Goal: Task Accomplishment & Management: Manage account settings

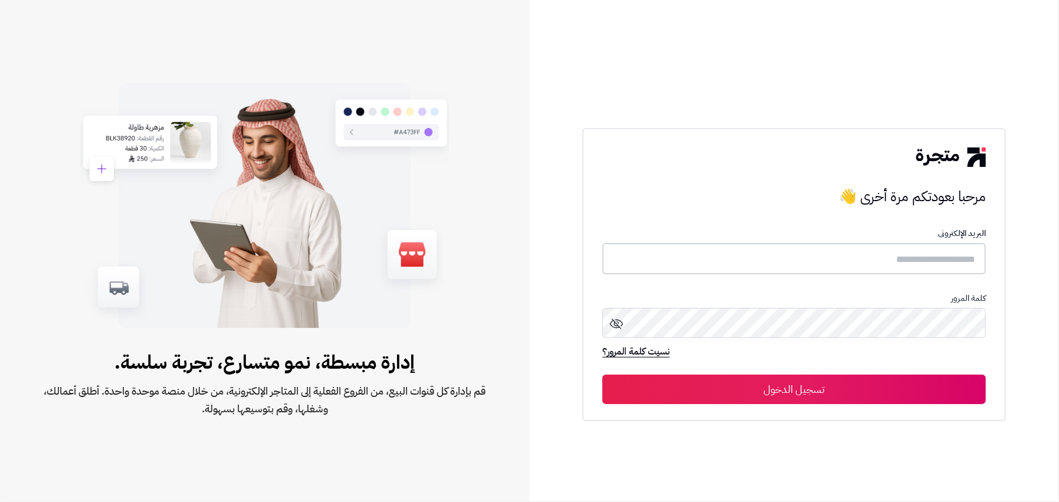
click at [667, 261] on input "text" at bounding box center [795, 258] width 384 height 31
paste input "**********"
type input "**********"
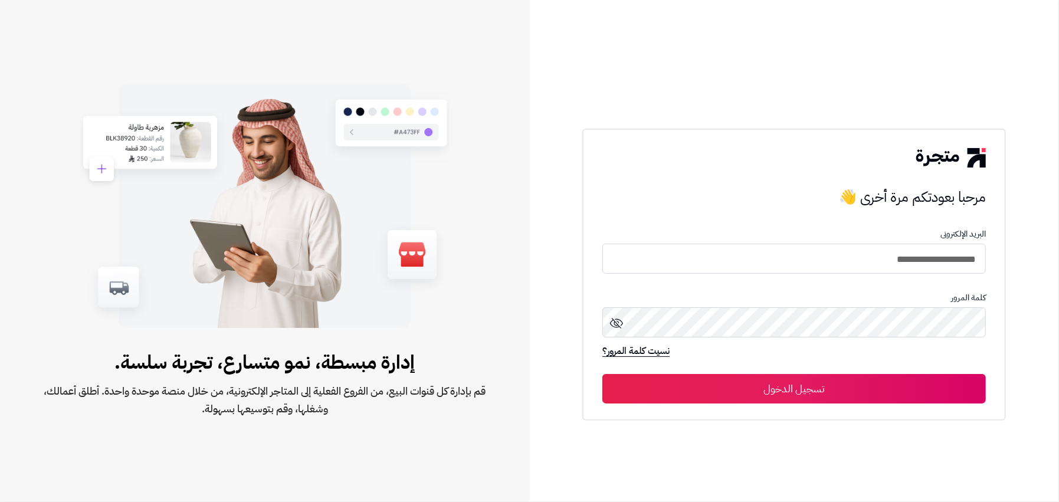
click at [895, 388] on button "تسجيل الدخول" at bounding box center [795, 389] width 384 height 30
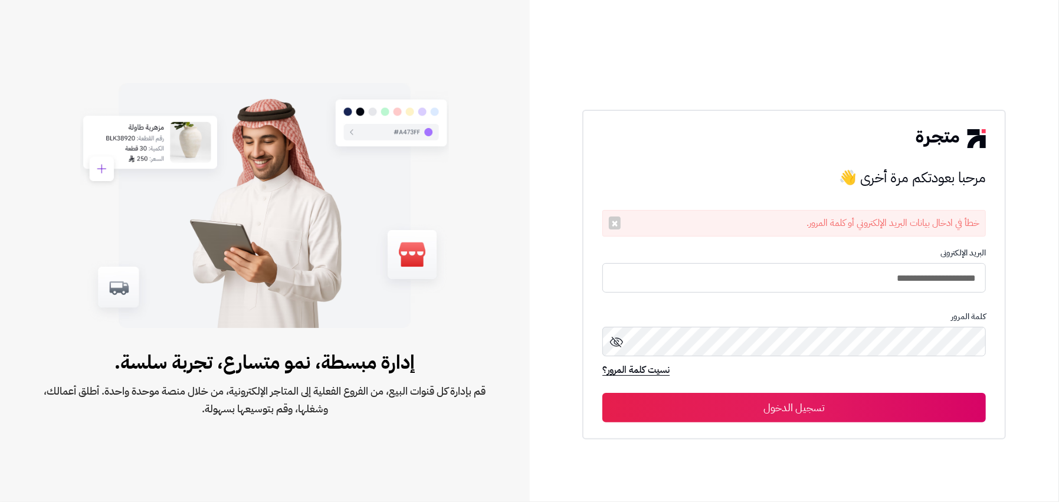
click at [615, 343] on icon at bounding box center [616, 342] width 13 height 11
click at [615, 343] on icon at bounding box center [617, 342] width 14 height 14
click at [912, 399] on button "تسجيل الدخول" at bounding box center [795, 409] width 384 height 30
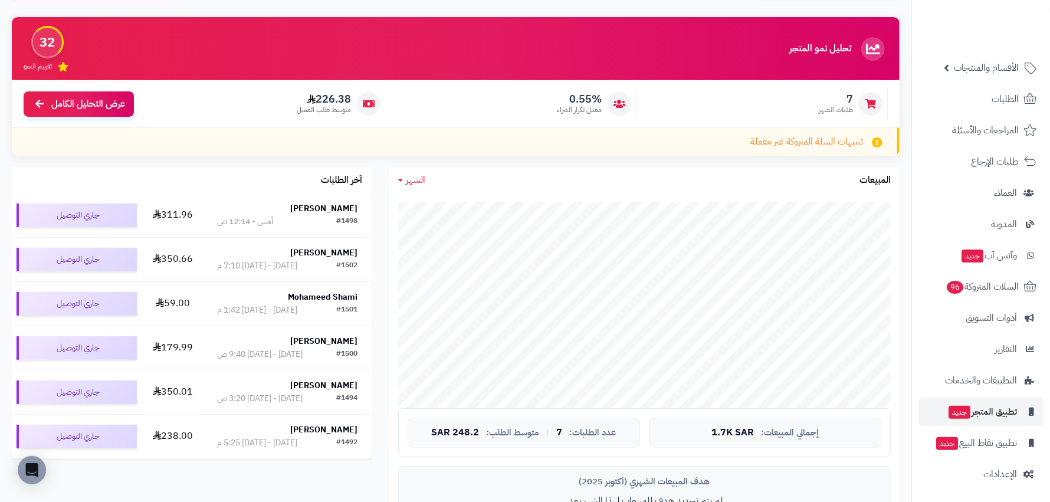
scroll to position [235, 0]
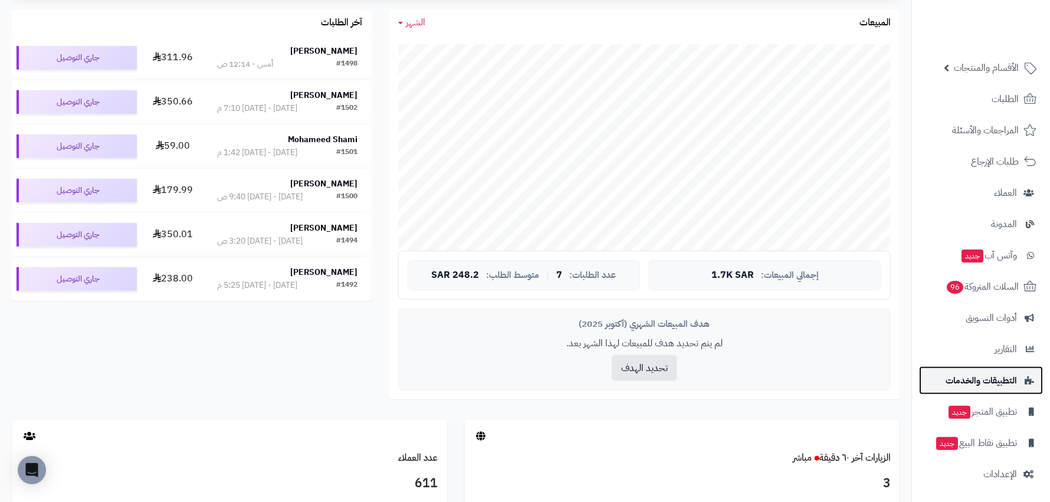
click at [1003, 379] on span "التطبيقات والخدمات" at bounding box center [981, 380] width 71 height 17
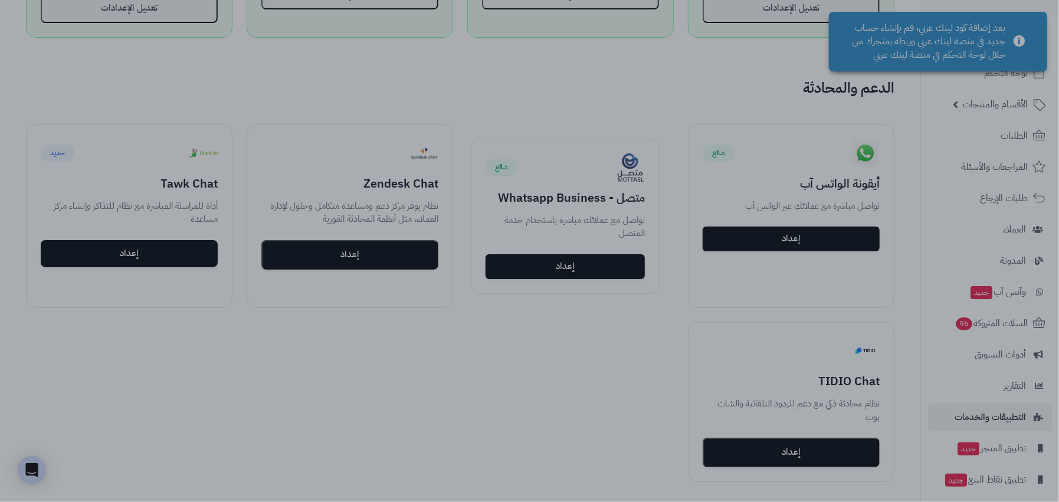
click at [230, 418] on div at bounding box center [529, 251] width 1059 height 502
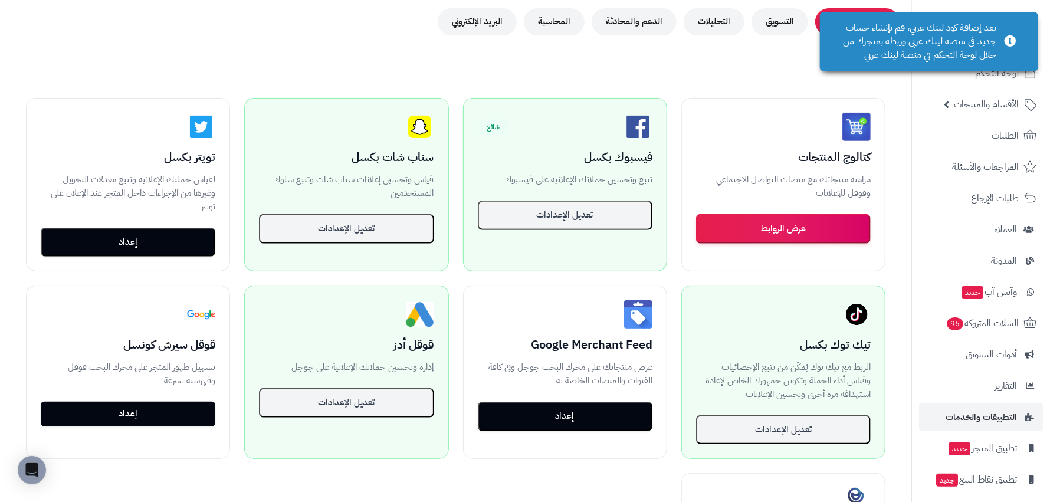
scroll to position [164, 0]
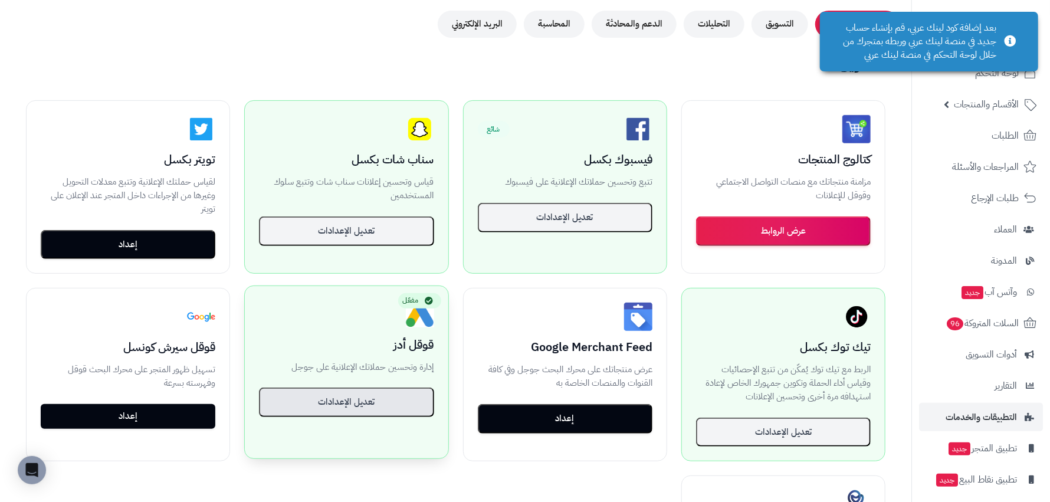
click at [414, 397] on button "تعديل الإعدادات" at bounding box center [346, 403] width 175 height 30
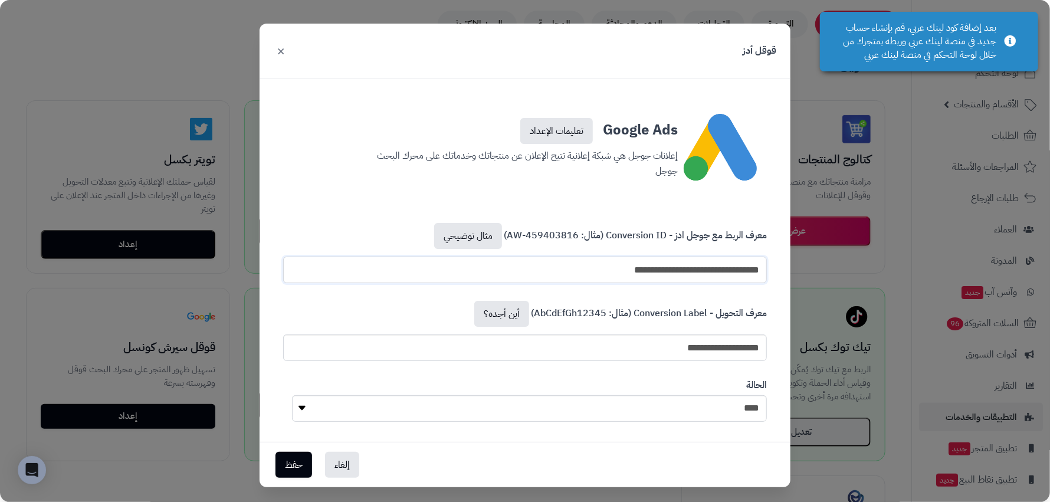
click at [640, 258] on input "**********" at bounding box center [525, 270] width 484 height 27
click at [646, 267] on input "**********" at bounding box center [525, 270] width 484 height 27
click at [495, 238] on link "مثال توضيحي" at bounding box center [468, 236] width 68 height 26
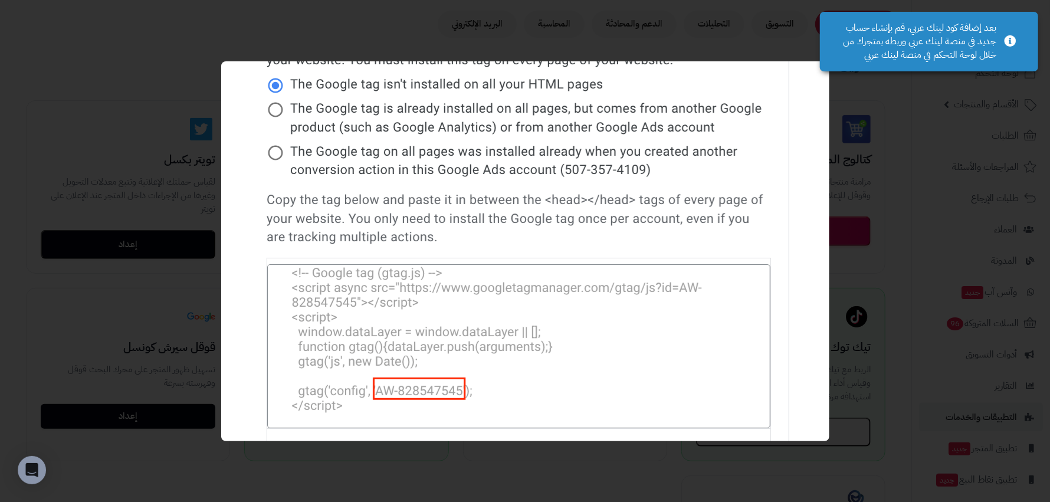
click at [843, 208] on div "×" at bounding box center [525, 251] width 1050 height 502
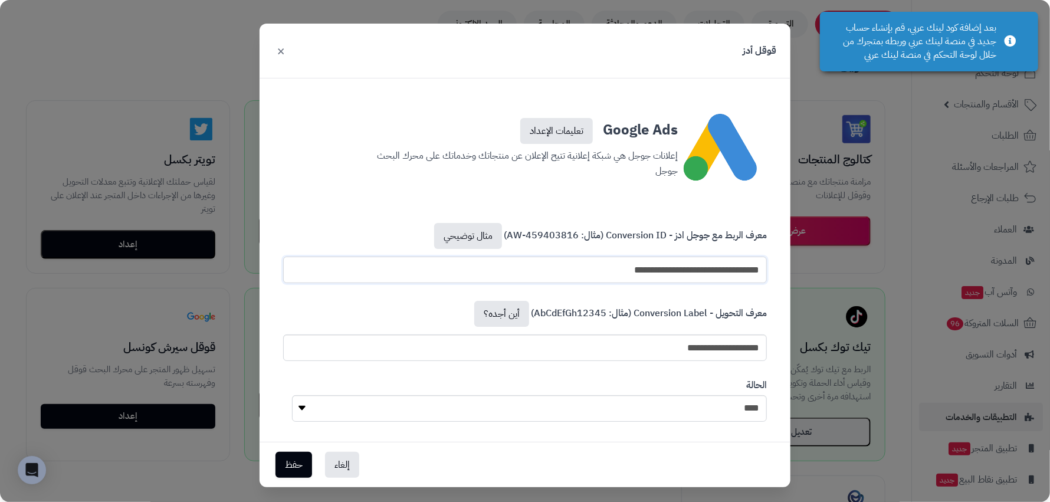
drag, startPoint x: 651, startPoint y: 270, endPoint x: 808, endPoint y: 275, distance: 157.1
click at [803, 275] on div "**********" at bounding box center [525, 251] width 1050 height 502
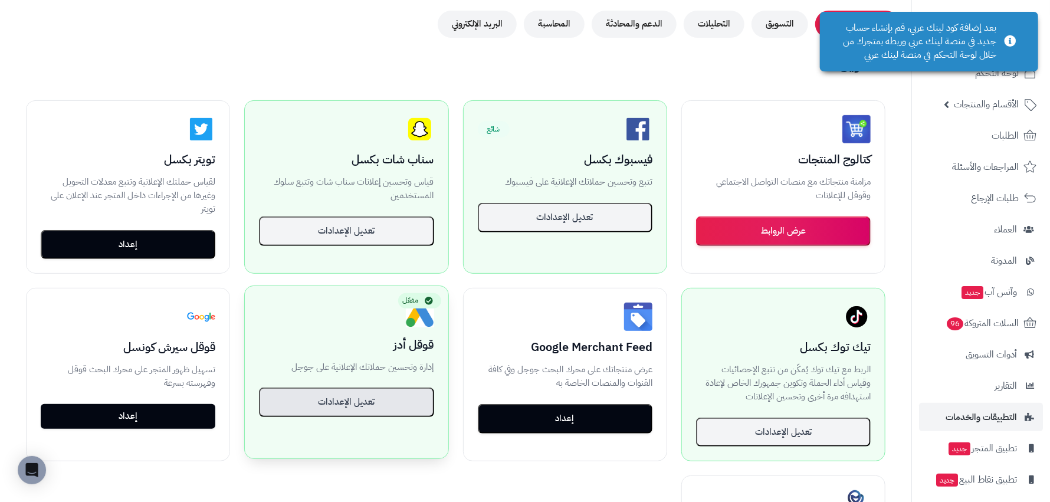
click at [408, 388] on button "تعديل الإعدادات" at bounding box center [346, 403] width 175 height 30
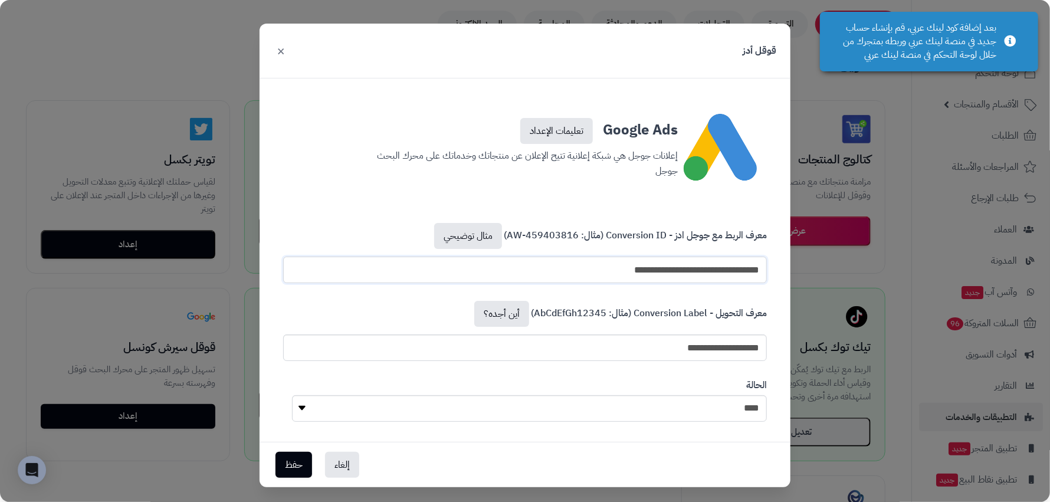
drag, startPoint x: 652, startPoint y: 269, endPoint x: 766, endPoint y: 269, distance: 113.9
click at [766, 269] on input "**********" at bounding box center [525, 270] width 484 height 27
type input "**********"
click at [294, 460] on button "حفظ" at bounding box center [294, 464] width 37 height 26
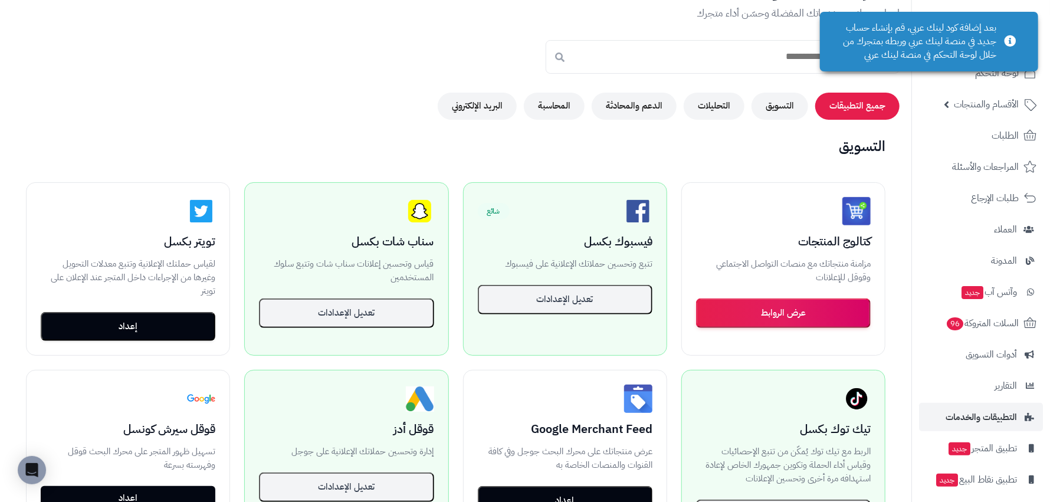
scroll to position [46, 0]
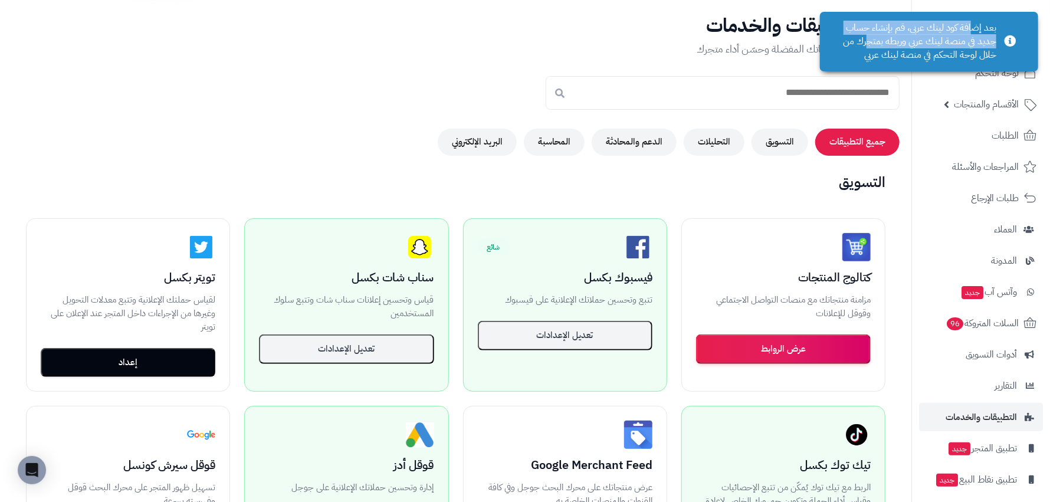
drag, startPoint x: 982, startPoint y: 34, endPoint x: 869, endPoint y: 46, distance: 113.4
click at [875, 44] on div "بعد إضافة كود لينك عربي، قم بإنشاء حساب جديد في منصة لينك عربي وربطه بمتجرك من …" at bounding box center [929, 42] width 218 height 60
click at [310, 94] on div "متجر التطبيقات والخدمات اربط متجرك مع خدماتك المفضلة وحسّن أداء متجرك جميع التط…" at bounding box center [456, 85] width 912 height 140
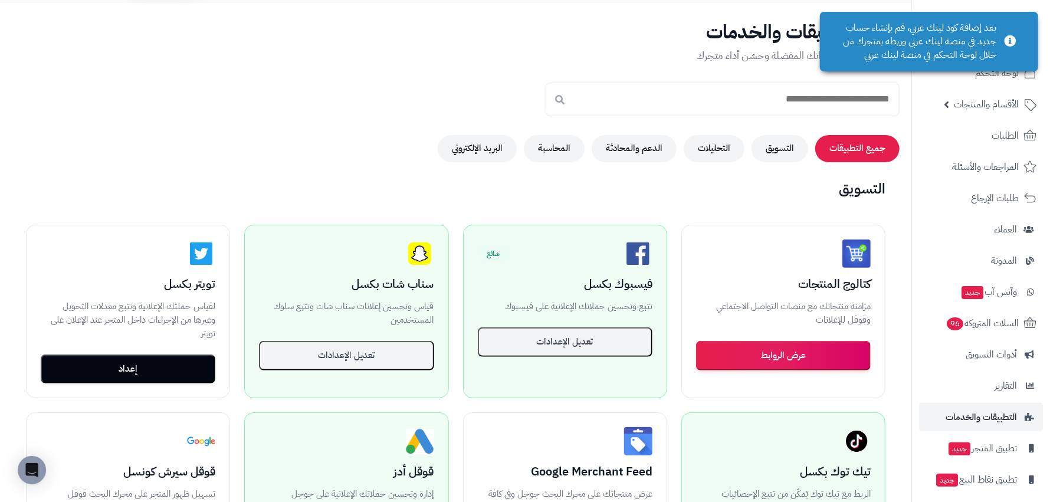
scroll to position [0, 0]
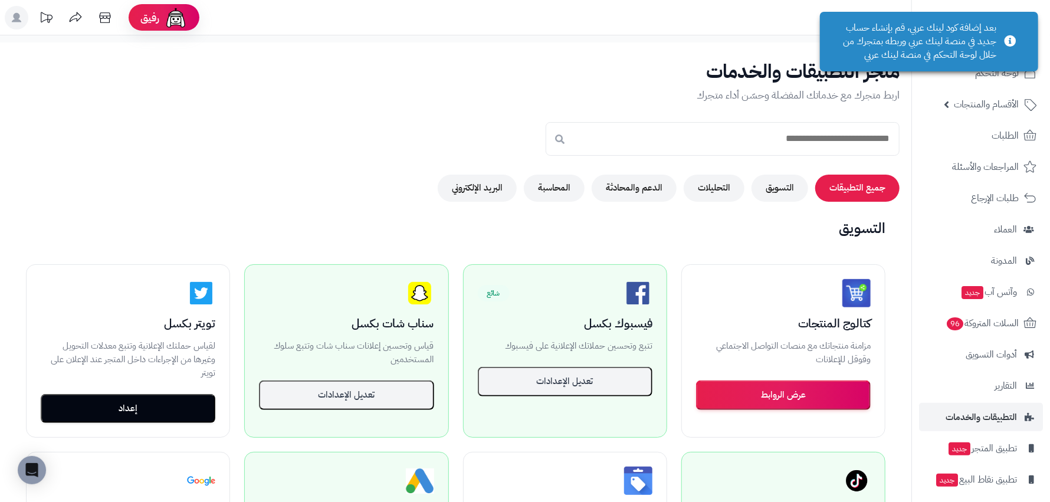
drag, startPoint x: 446, startPoint y: 165, endPoint x: 156, endPoint y: 58, distance: 309.6
click at [422, 153] on div "متجر التطبيقات والخدمات اربط متجرك مع خدماتك المفضلة وحسّن أداء متجرك جميع التط…" at bounding box center [456, 131] width 912 height 140
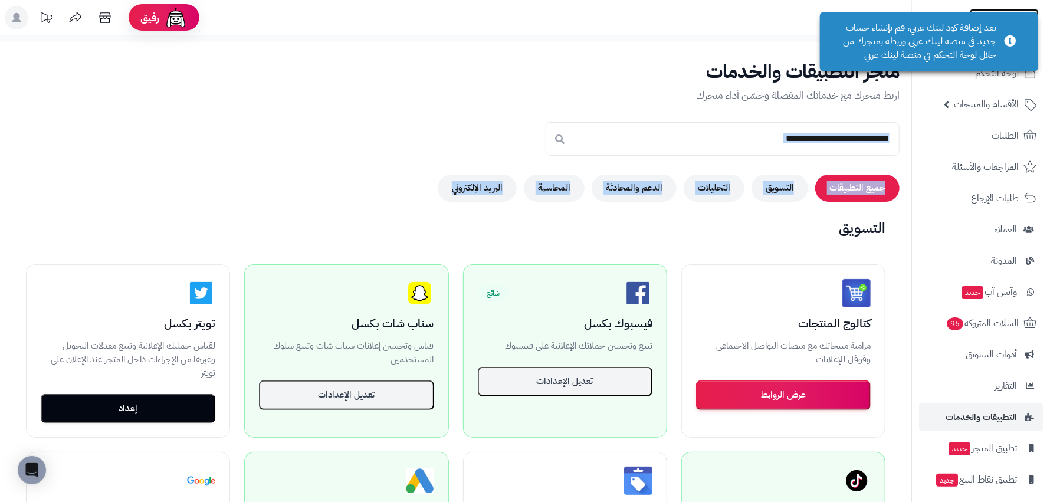
click at [1030, 33] on img at bounding box center [1004, 45] width 69 height 25
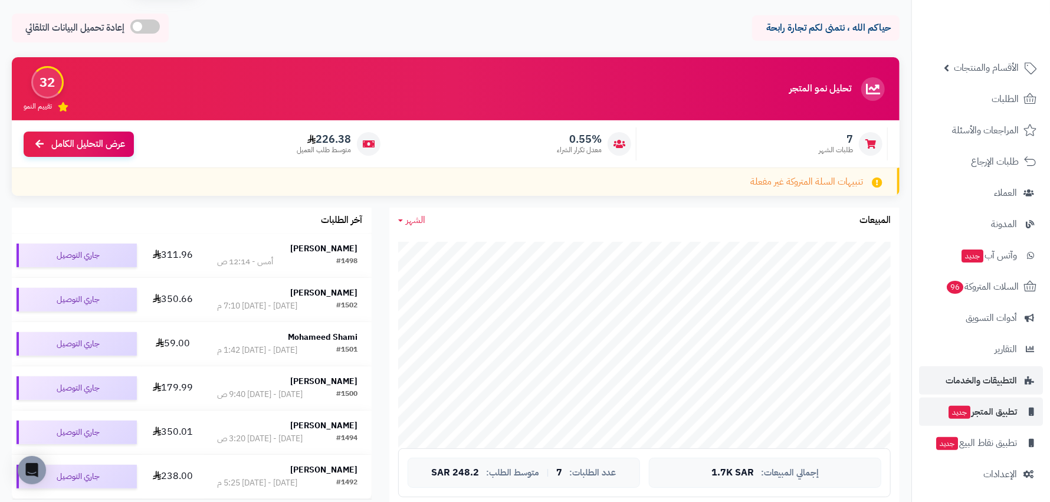
scroll to position [58, 0]
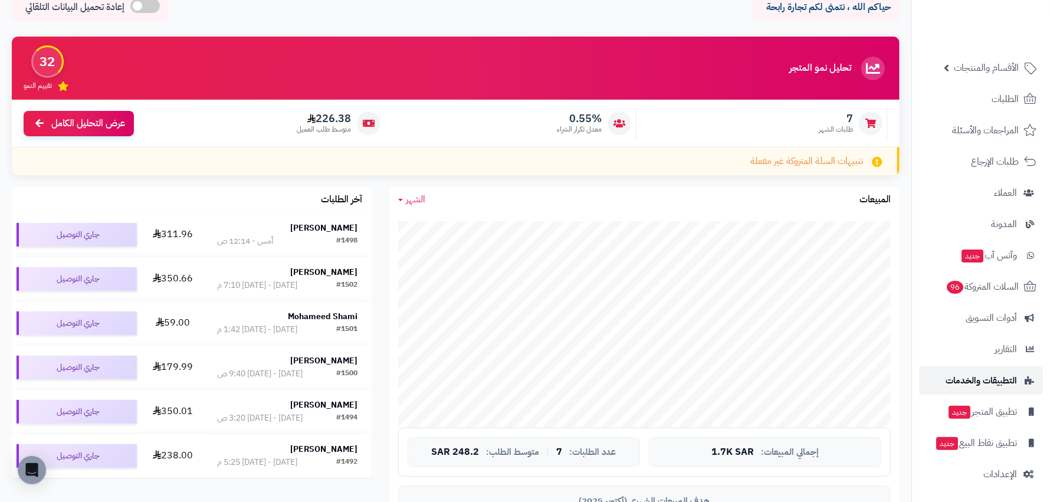
click at [994, 378] on span "التطبيقات والخدمات" at bounding box center [981, 380] width 71 height 17
click at [994, 377] on span "التطبيقات والخدمات" at bounding box center [981, 380] width 71 height 17
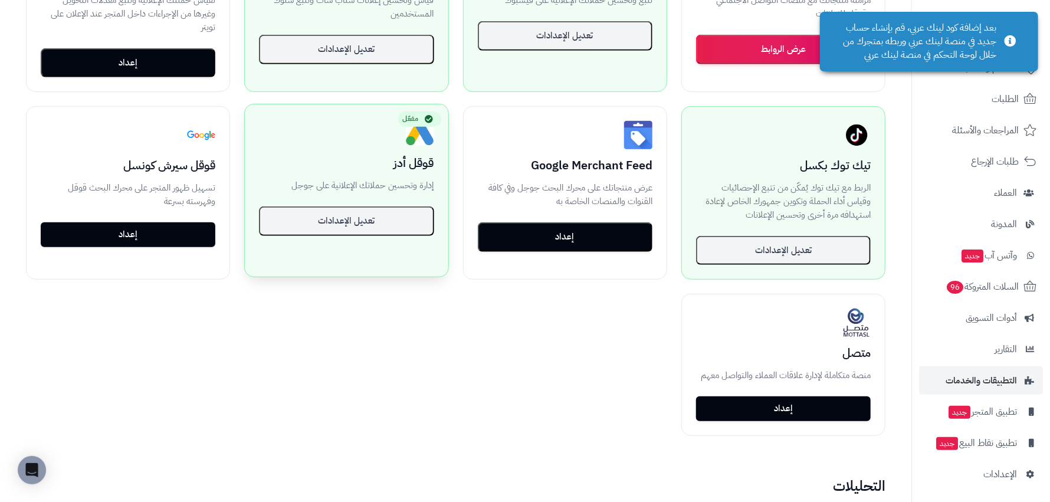
scroll to position [354, 0]
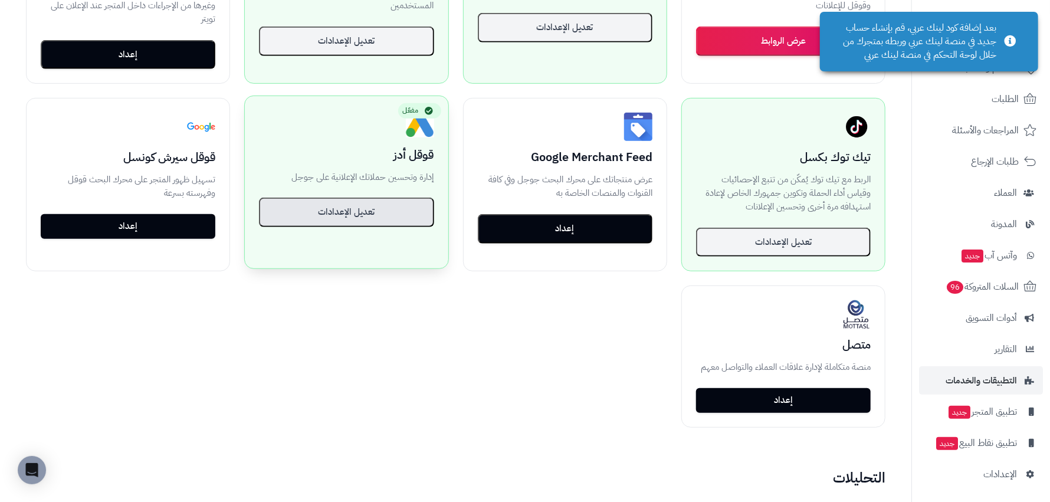
click at [333, 203] on button "تعديل الإعدادات" at bounding box center [346, 213] width 175 height 30
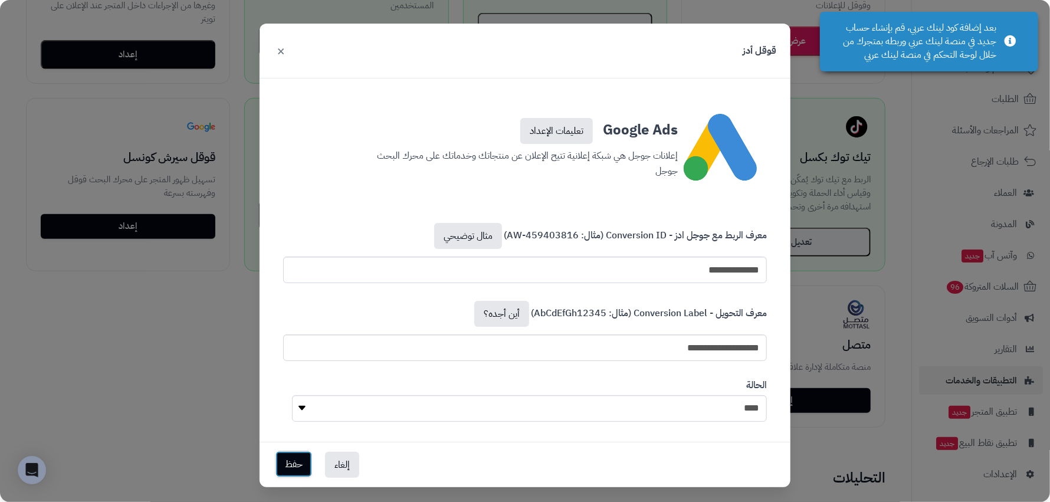
click at [294, 464] on button "حفظ" at bounding box center [294, 464] width 37 height 26
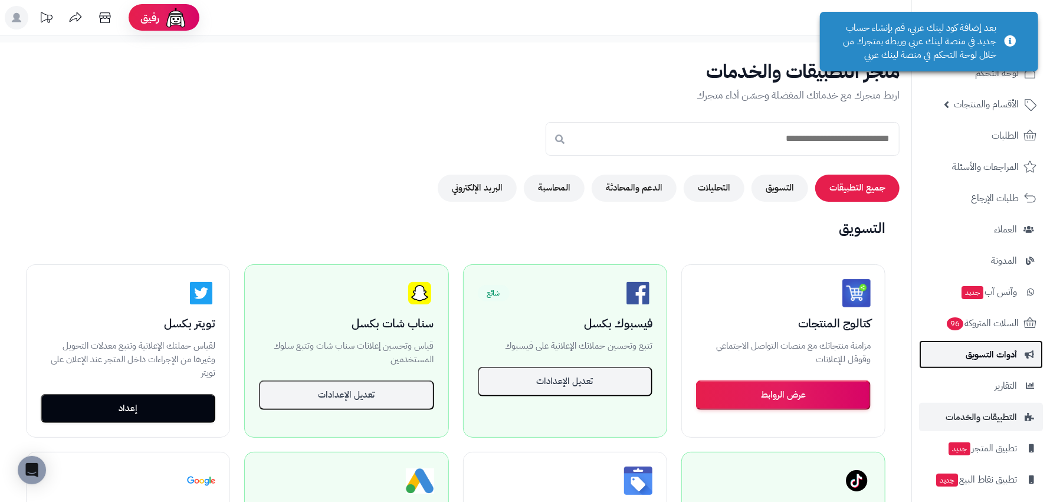
click at [1019, 347] on link "أدوات التسويق" at bounding box center [981, 355] width 124 height 28
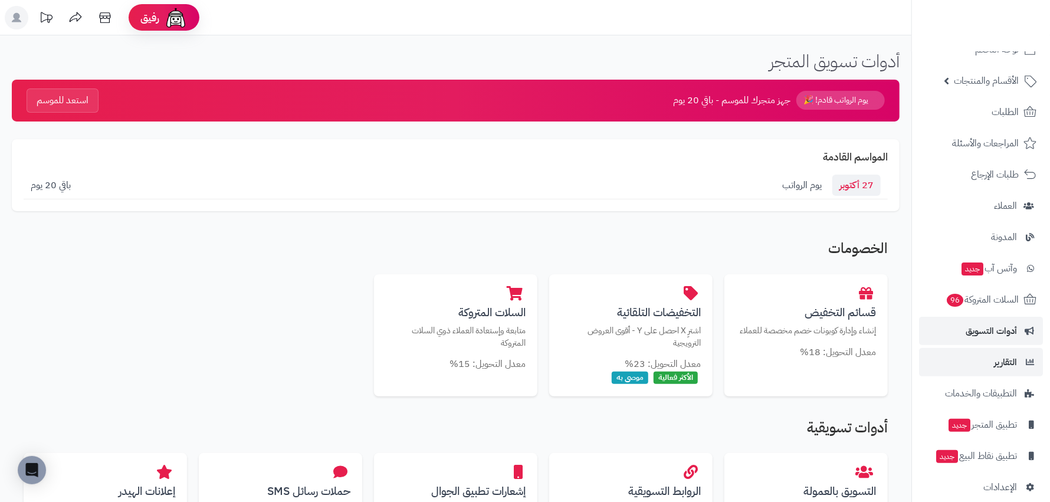
scroll to position [37, 0]
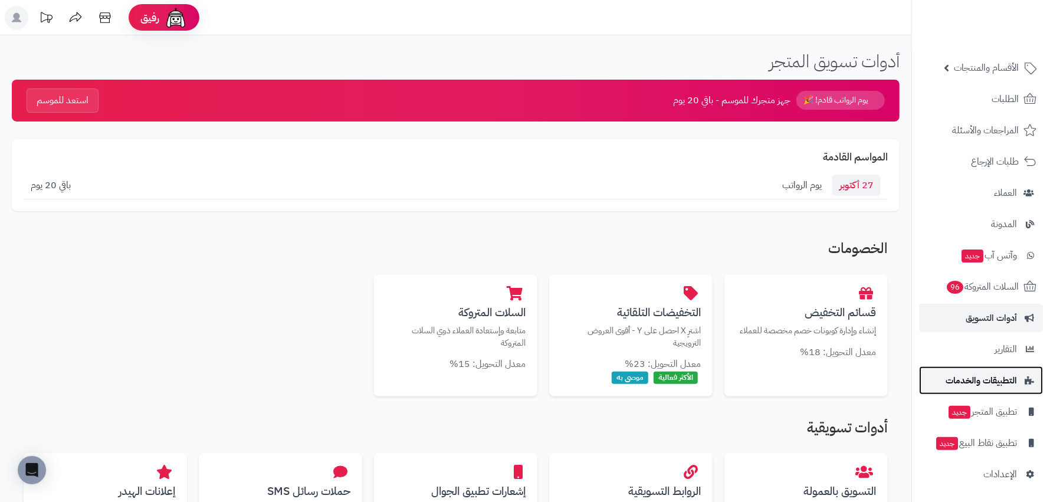
click at [1019, 382] on link "التطبيقات والخدمات" at bounding box center [981, 380] width 124 height 28
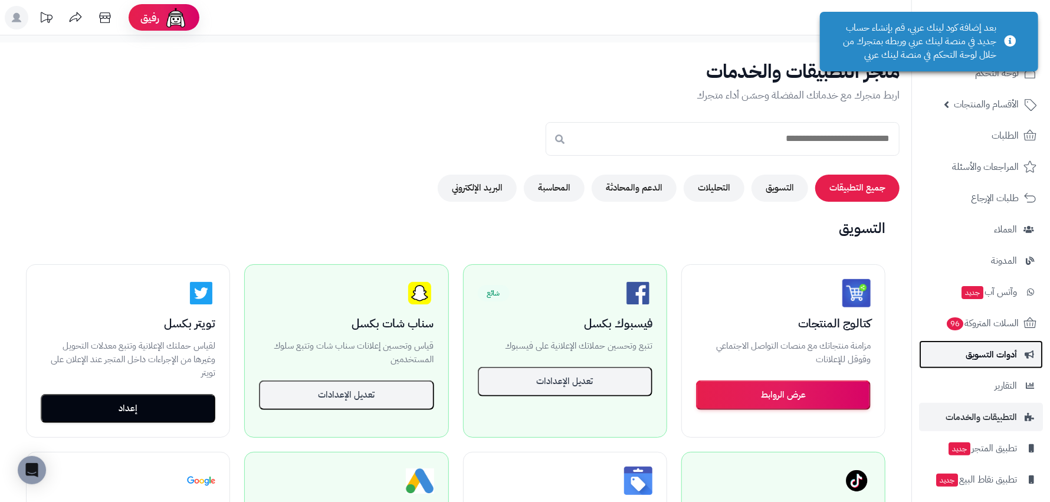
click at [998, 356] on span "أدوات التسويق" at bounding box center [991, 354] width 51 height 17
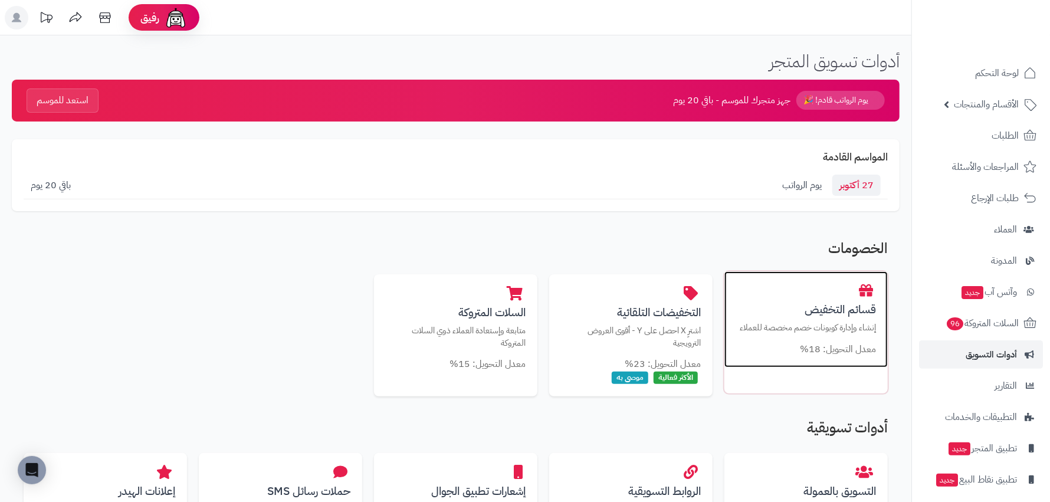
click at [855, 307] on h3 "قسائم التخفيض" at bounding box center [806, 309] width 140 height 12
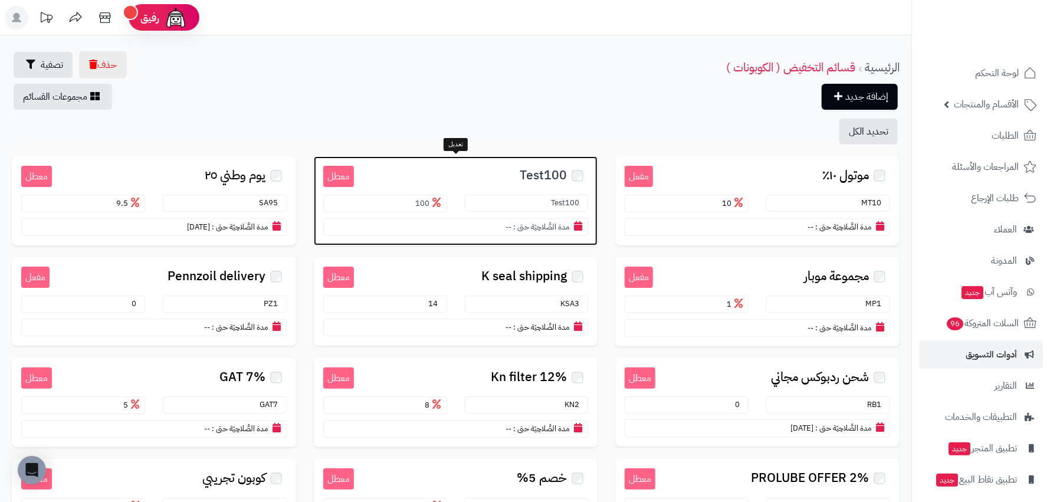
click at [562, 200] on small "Test100" at bounding box center [568, 202] width 34 height 11
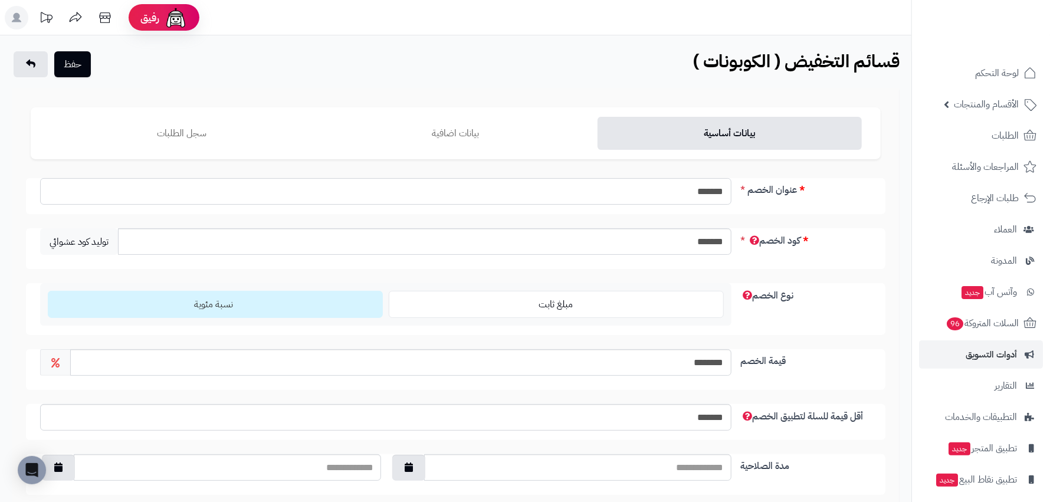
click at [660, 196] on input "*******" at bounding box center [385, 191] width 691 height 27
click at [693, 248] on input "*******" at bounding box center [424, 241] width 613 height 27
click at [71, 66] on button "حفظ" at bounding box center [72, 64] width 37 height 26
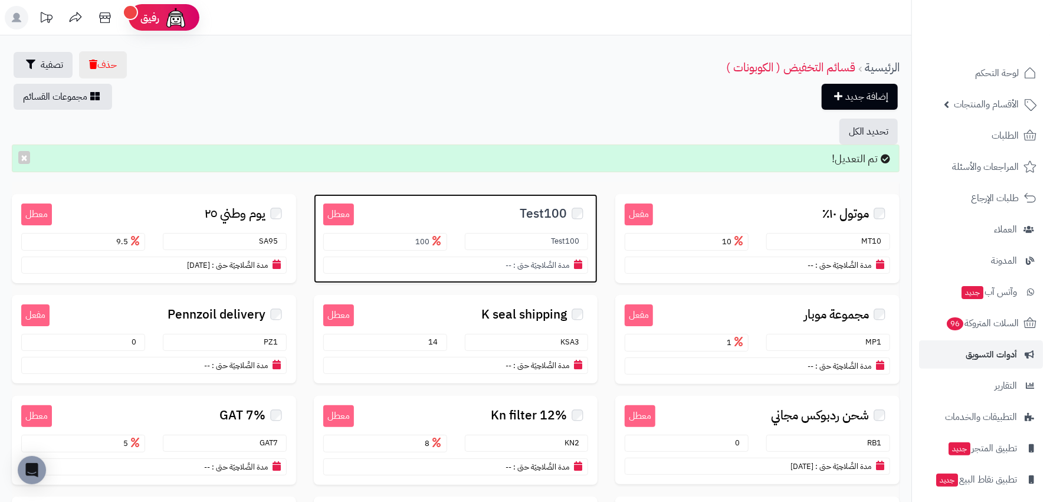
click at [341, 215] on small "معطل" at bounding box center [338, 215] width 31 height 22
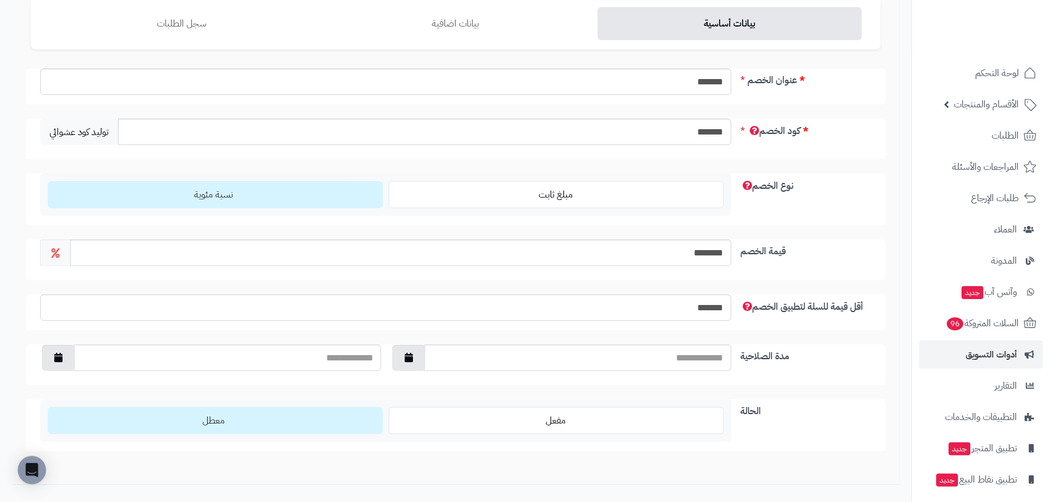
scroll to position [184, 0]
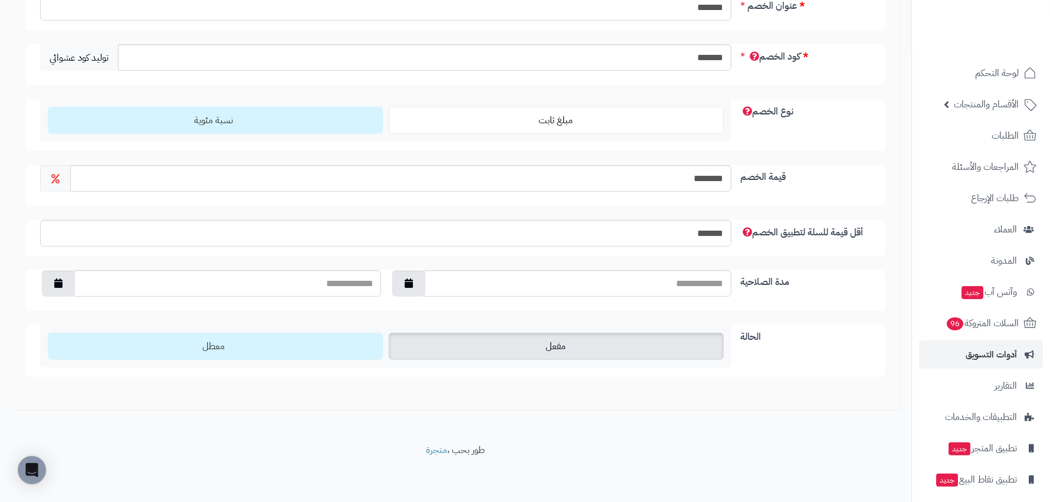
click at [592, 346] on label "مفعل" at bounding box center [556, 346] width 335 height 27
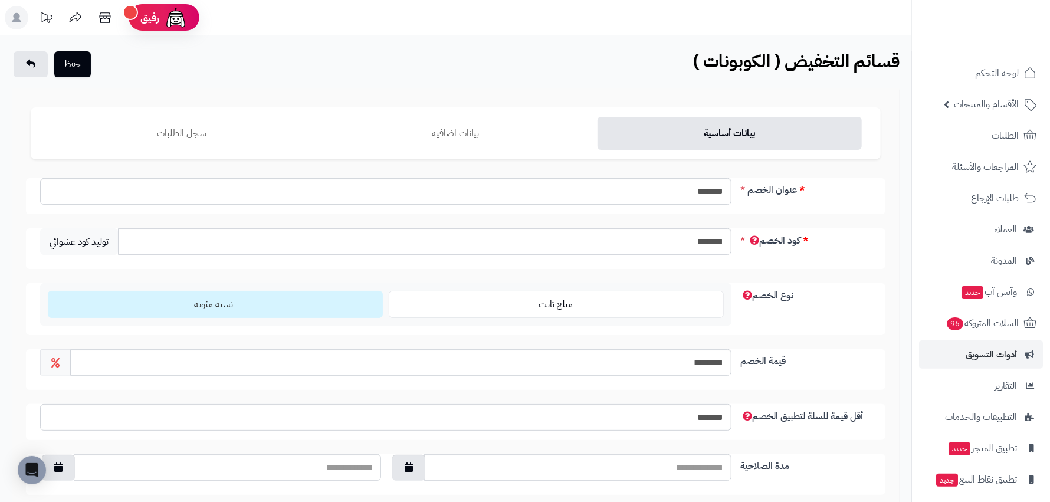
scroll to position [0, 0]
click at [86, 64] on button "حفظ" at bounding box center [72, 64] width 37 height 26
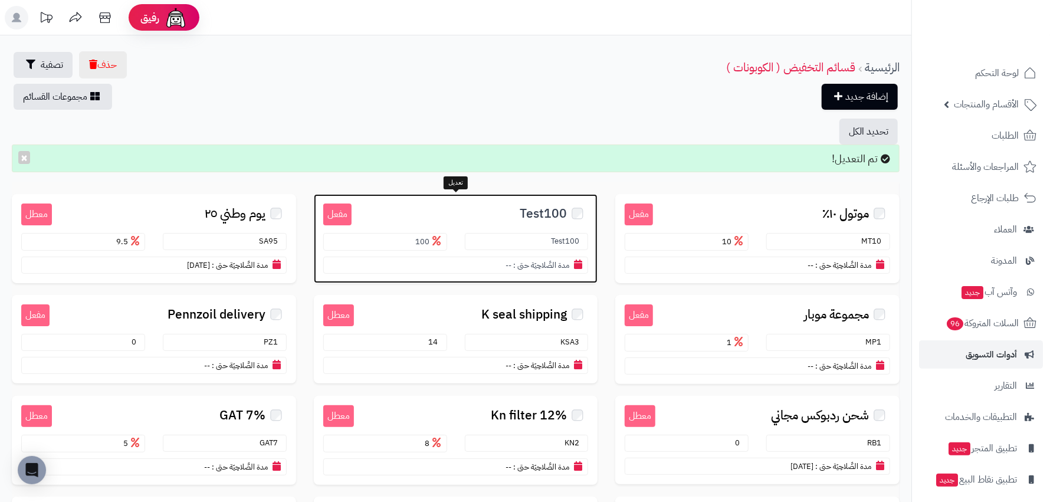
click at [538, 212] on span "Test100" at bounding box center [543, 214] width 47 height 14
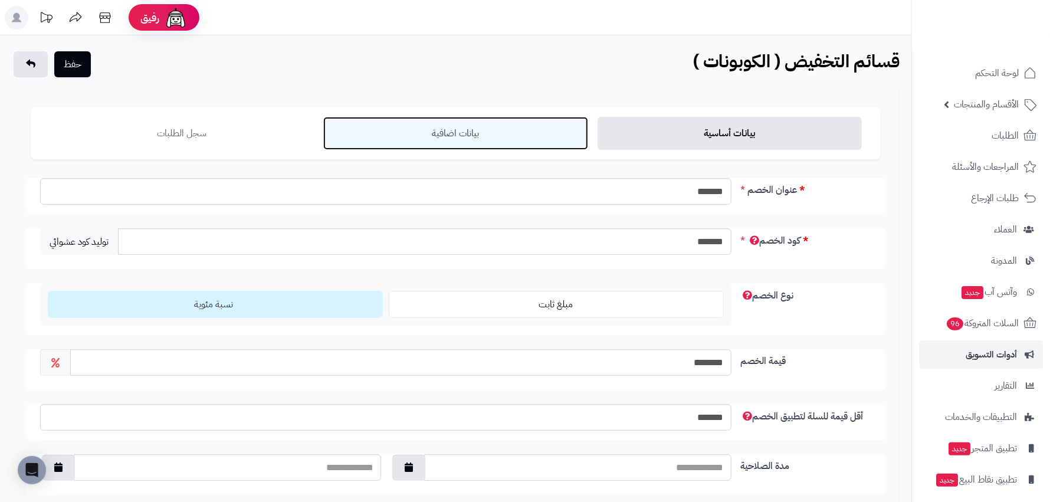
click at [480, 135] on link "بيانات اضافية" at bounding box center [455, 133] width 264 height 33
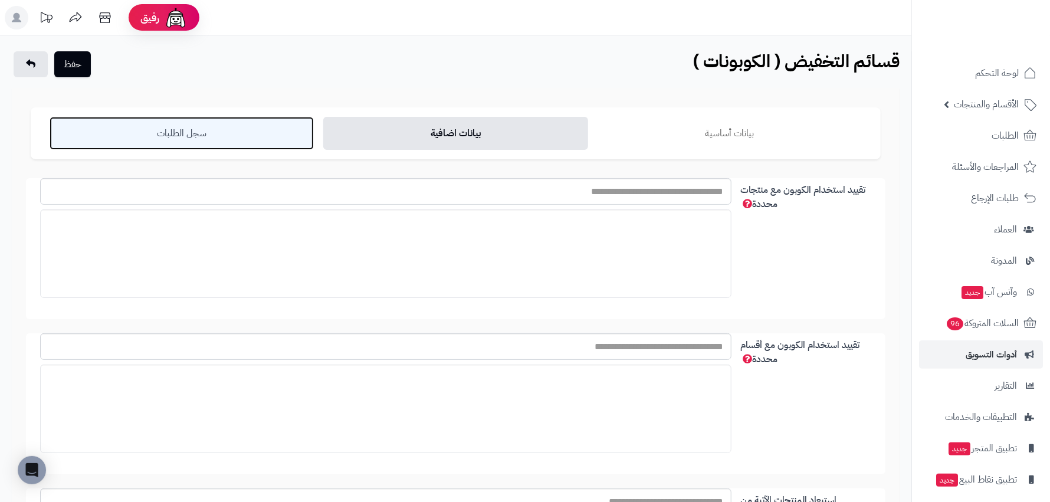
click at [241, 117] on link "سجل الطلبات" at bounding box center [182, 133] width 264 height 33
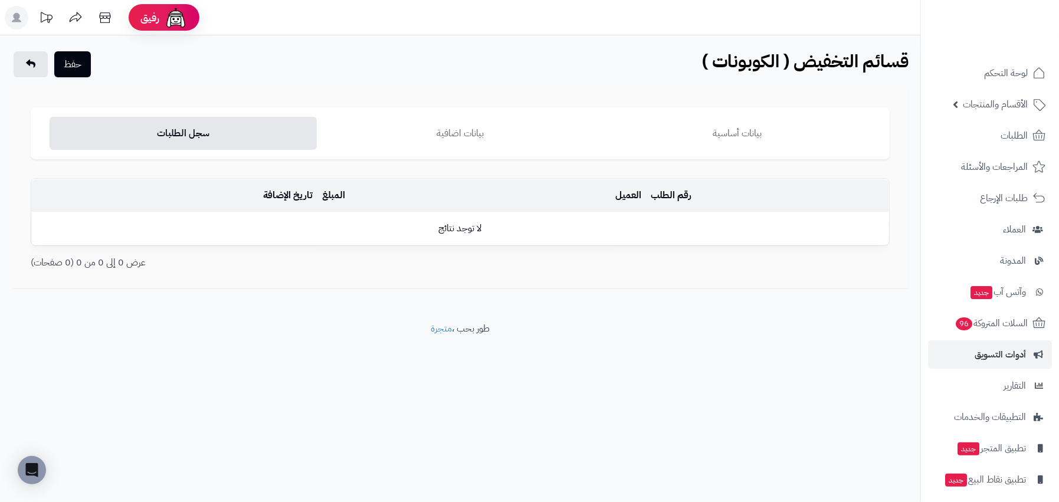
click at [743, 152] on ul "بيانات أساسية بيانات اضافية سجل الطلبات" at bounding box center [460, 133] width 859 height 52
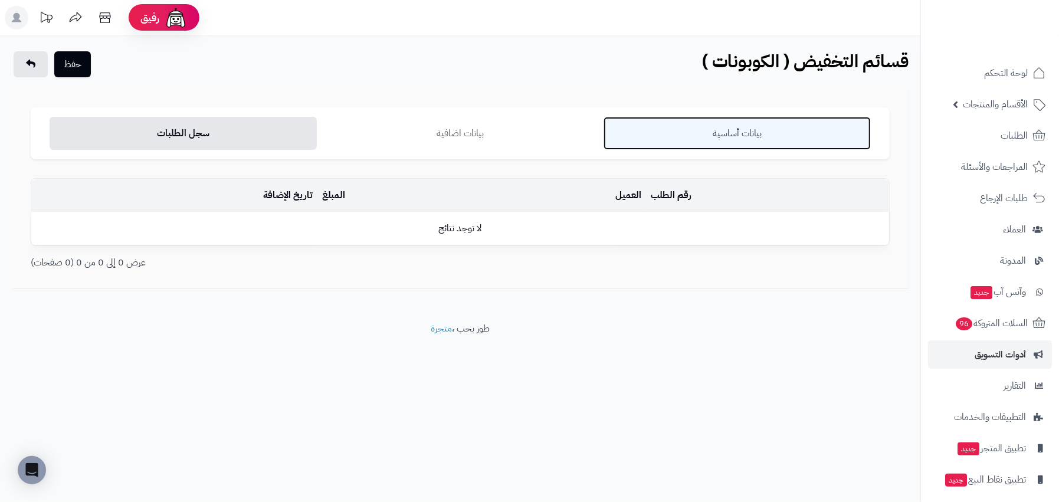
click at [744, 144] on link "بيانات أساسية" at bounding box center [737, 133] width 267 height 33
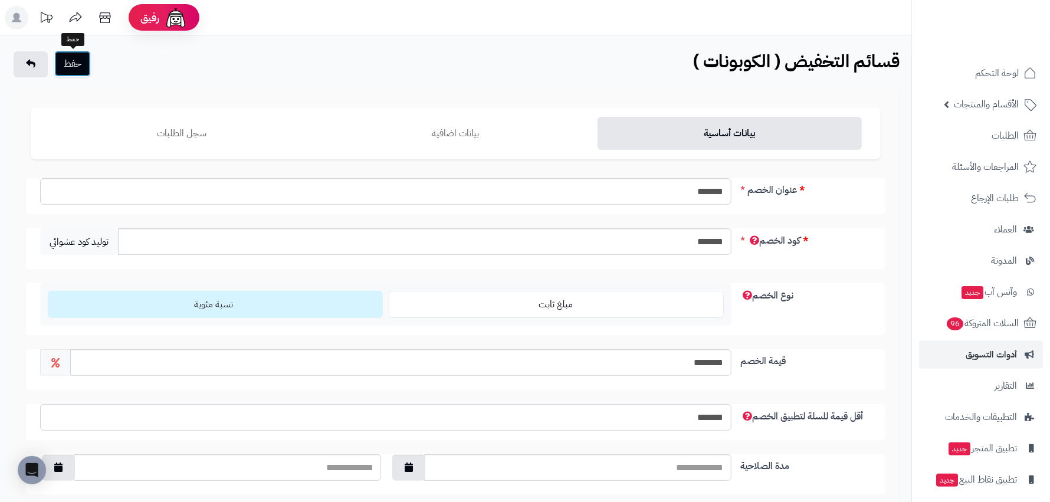
click at [80, 58] on button "حفظ" at bounding box center [72, 64] width 37 height 26
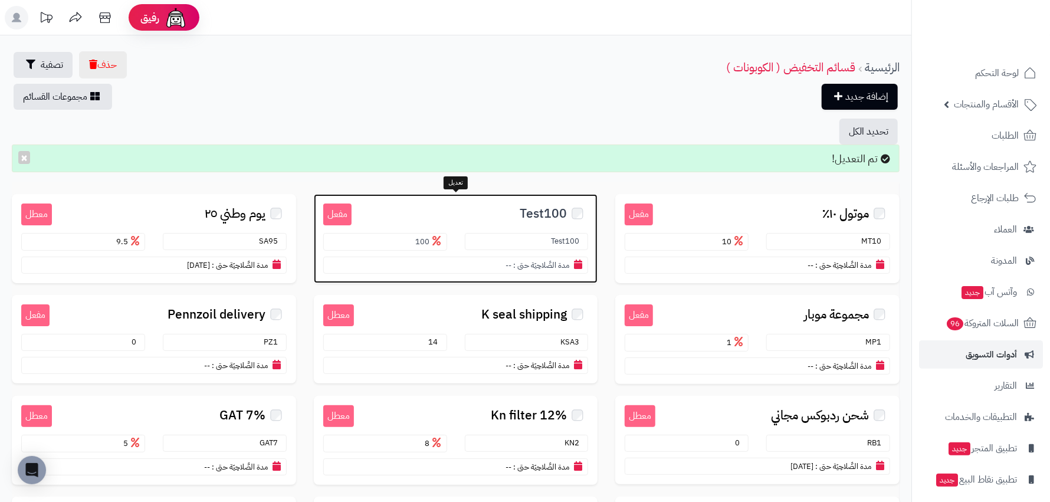
click at [546, 209] on span "Test100" at bounding box center [543, 214] width 47 height 14
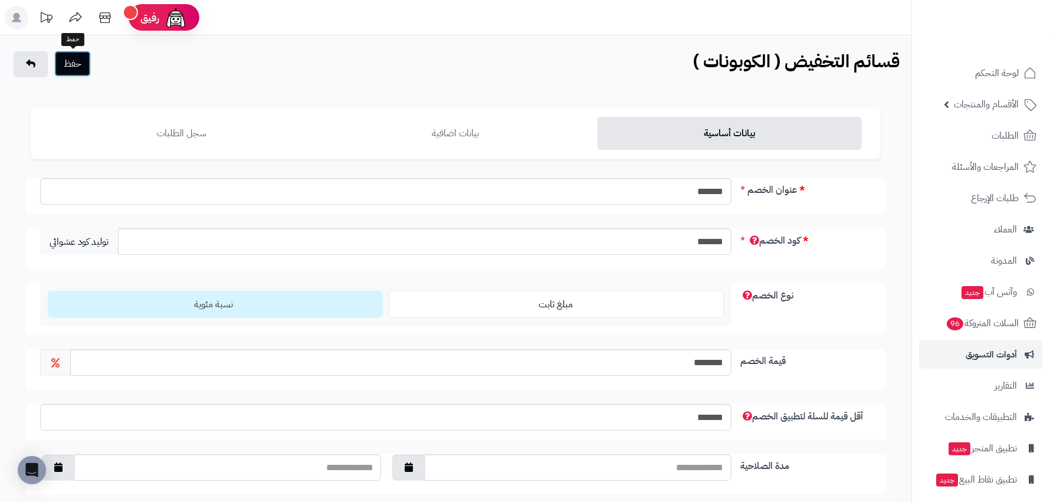
click at [84, 63] on button "حفظ" at bounding box center [72, 64] width 37 height 26
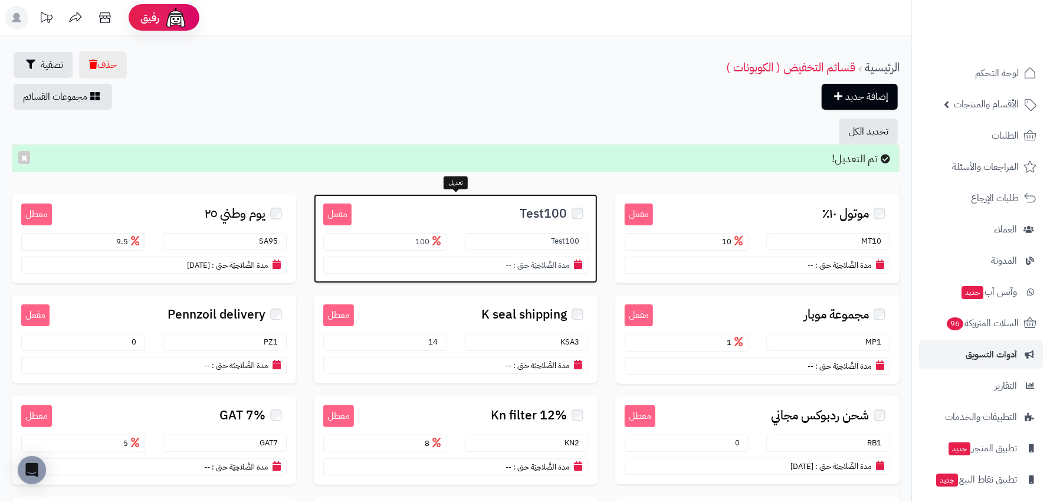
click at [506, 260] on span "--" at bounding box center [509, 265] width 6 height 11
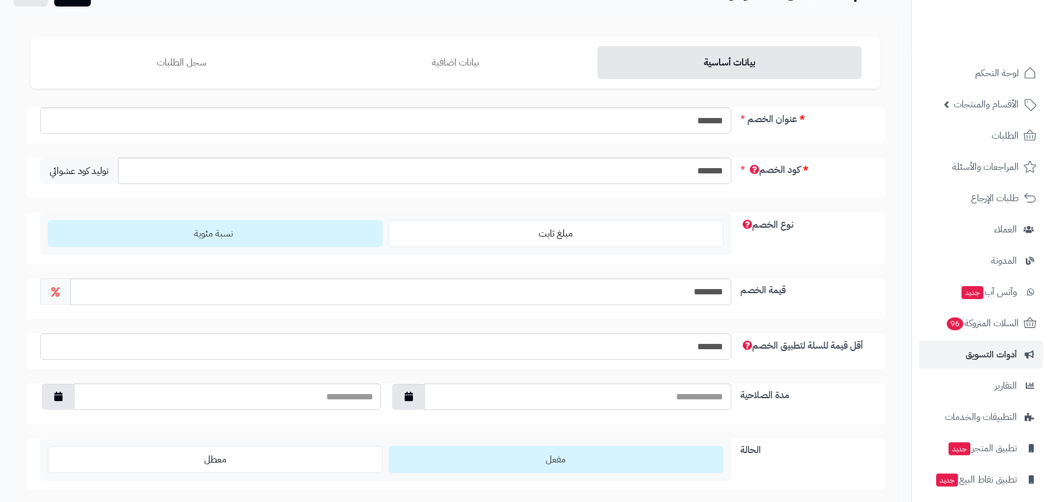
scroll to position [184, 0]
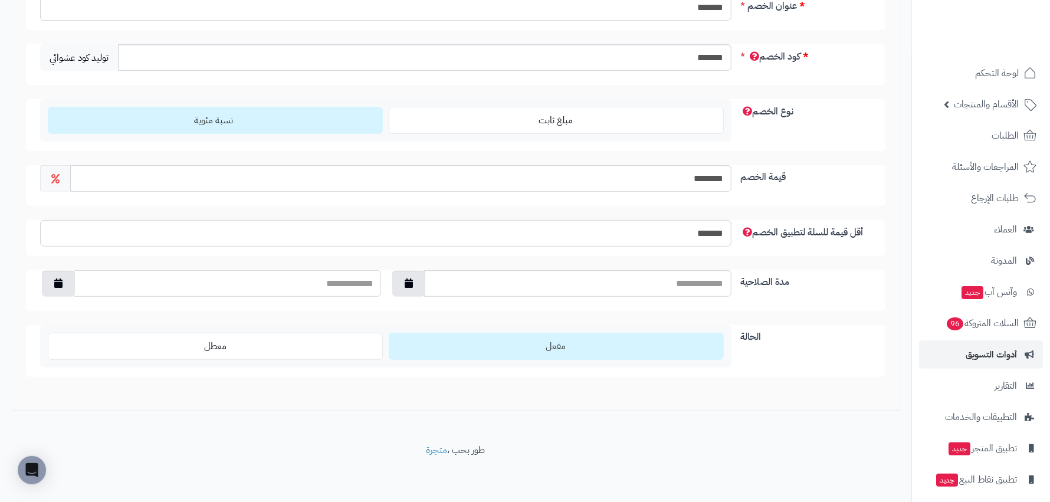
click at [343, 283] on input "text" at bounding box center [227, 283] width 307 height 27
type input "**********"
click at [370, 313] on div "**********" at bounding box center [456, 185] width 850 height 383
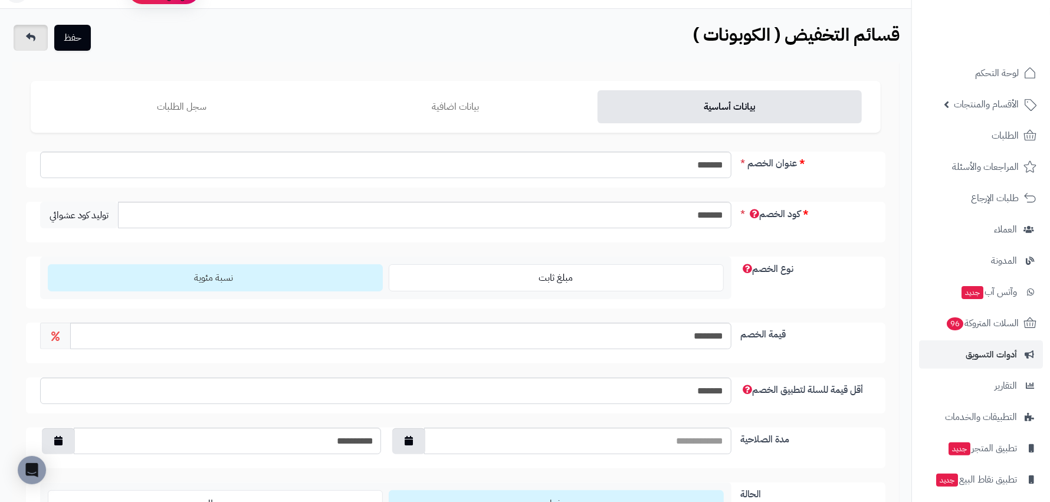
scroll to position [0, 0]
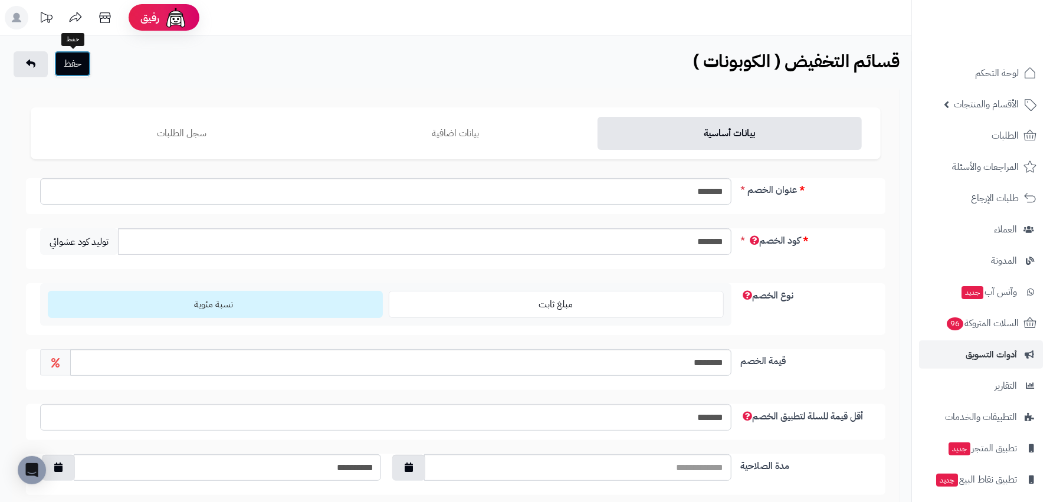
click at [70, 60] on button "حفظ" at bounding box center [72, 64] width 37 height 26
